Goal: Find specific page/section: Find specific page/section

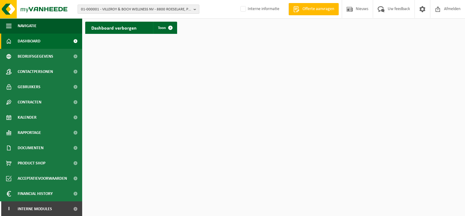
click at [116, 9] on span "01-000001 - VILLEROY & BOCH WELLNESS NV - 8800 ROESELARE, POPULIERSTRAAT 1" at bounding box center [136, 9] width 110 height 9
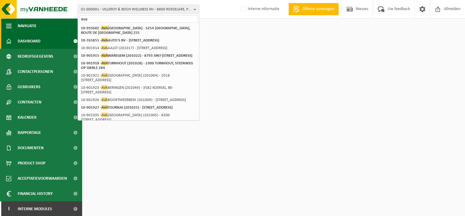
drag, startPoint x: 101, startPoint y: 18, endPoint x: 67, endPoint y: 21, distance: 33.9
click at [67, 21] on div "01-000001 - VILLEROY & BOCH WELLNESS NV - 8800 ROESELARE, POPULIERSTRAAT 1 ava …" at bounding box center [232, 18] width 465 height 37
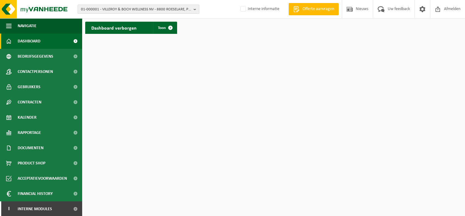
click at [142, 6] on span "01-000001 - VILLEROY & BOCH WELLNESS NV - 8800 ROESELARE, POPULIERSTRAAT 1" at bounding box center [136, 9] width 110 height 9
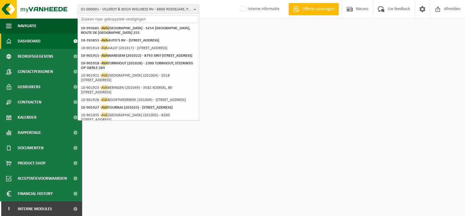
click at [85, 18] on input "text" at bounding box center [138, 19] width 119 height 8
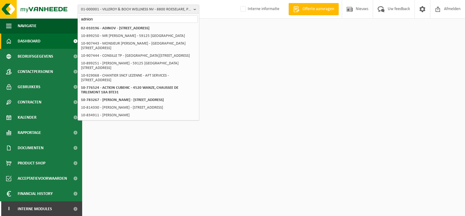
click at [102, 17] on input "adnion" at bounding box center [138, 19] width 119 height 8
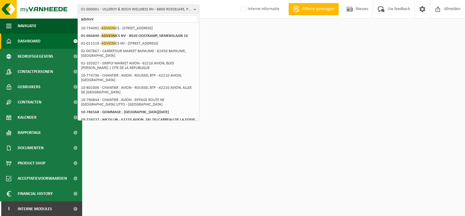
type input "advioni"
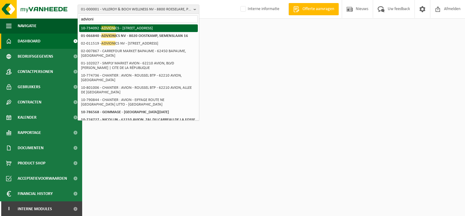
click at [143, 28] on li "10-734092 - ADVIONI CS - 8020 OOSTKAMP, KAPELLESTRAAT 128D" at bounding box center [138, 28] width 119 height 8
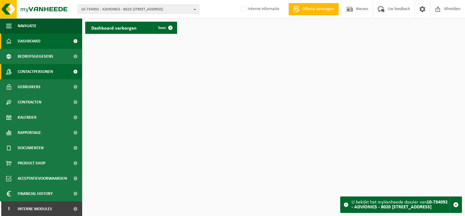
click at [36, 70] on span "Contactpersonen" at bounding box center [35, 71] width 35 height 15
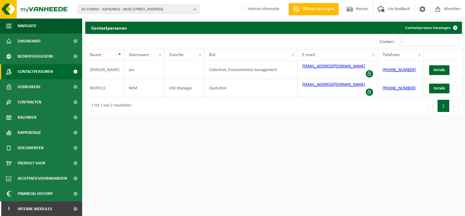
click at [107, 10] on span "10-734092 - ADVIONICS - 8020 [STREET_ADDRESS]" at bounding box center [136, 9] width 110 height 9
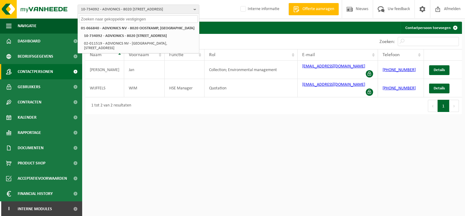
paste input "DHRTN BV"
click at [139, 19] on input "DHRTN BV" at bounding box center [138, 19] width 119 height 8
type input "DHRTN BV"
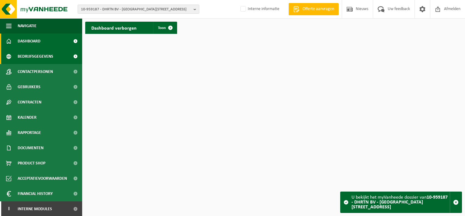
drag, startPoint x: 40, startPoint y: 55, endPoint x: 50, endPoint y: 55, distance: 9.7
click at [40, 55] on span "Bedrijfsgegevens" at bounding box center [36, 56] width 36 height 15
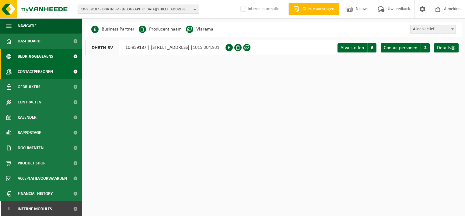
click at [37, 68] on span "Contactpersonen" at bounding box center [35, 71] width 35 height 15
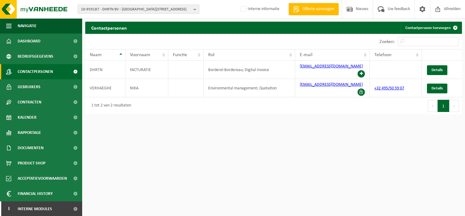
click at [97, 9] on span "10-959187 - DHRTN BV - [GEOGRAPHIC_DATA][STREET_ADDRESS]" at bounding box center [136, 9] width 110 height 9
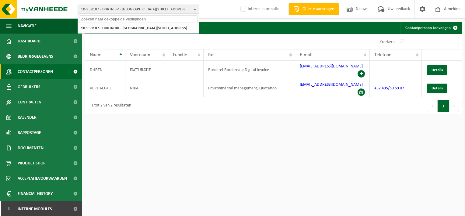
drag, startPoint x: 97, startPoint y: 9, endPoint x: 87, endPoint y: 17, distance: 13.4
click at [87, 17] on input "text" at bounding box center [138, 19] width 119 height 8
paste input "A&S FUEL BV"
click at [117, 21] on input "A&S FUEL BV" at bounding box center [138, 19] width 119 height 8
type input "A&S FUEL BV"
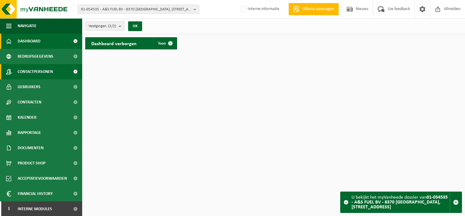
drag, startPoint x: 38, startPoint y: 72, endPoint x: 42, endPoint y: 72, distance: 3.7
click at [38, 72] on span "Contactpersonen" at bounding box center [35, 71] width 35 height 15
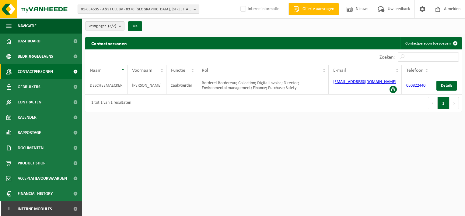
click at [101, 9] on span "01-054535 - A&S FUEL BV - 8370 [GEOGRAPHIC_DATA], [STREET_ADDRESS]" at bounding box center [136, 9] width 110 height 9
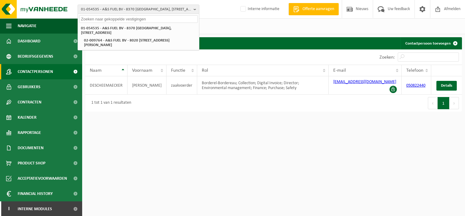
paste input "DOMEIN DE HERTEN"
click at [136, 17] on input "DOMEIN DE HERTEN" at bounding box center [138, 19] width 119 height 8
type input "DOMEIN DE HERTEN"
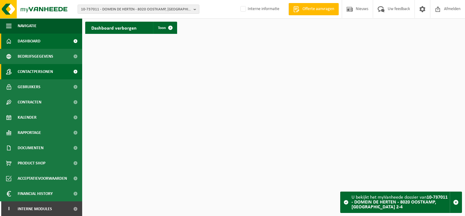
click at [42, 70] on span "Contactpersonen" at bounding box center [35, 71] width 35 height 15
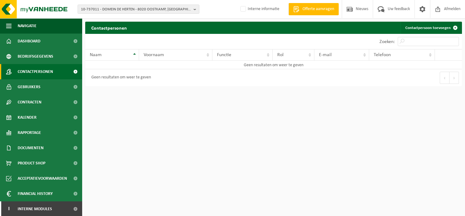
click at [34, 72] on span "Contactpersonen" at bounding box center [35, 71] width 35 height 15
click at [34, 56] on span "Bedrijfsgegevens" at bounding box center [36, 56] width 36 height 15
